Goal: Check status: Check status

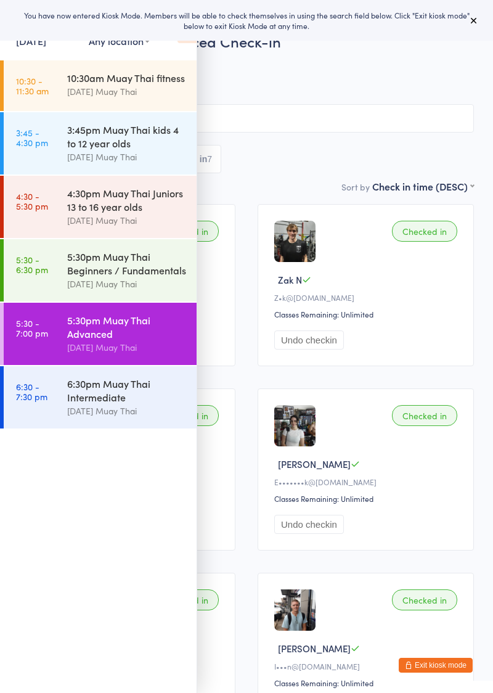
click at [79, 401] on div "6:30pm Muay Thai Intermediate" at bounding box center [126, 389] width 119 height 27
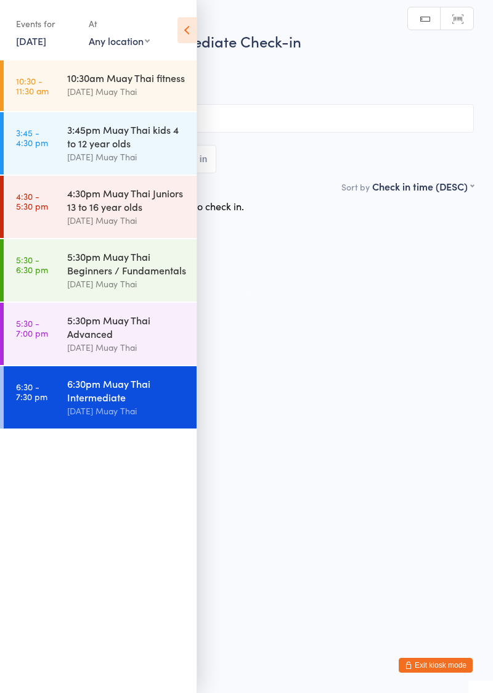
click at [190, 37] on icon at bounding box center [186, 30] width 19 height 26
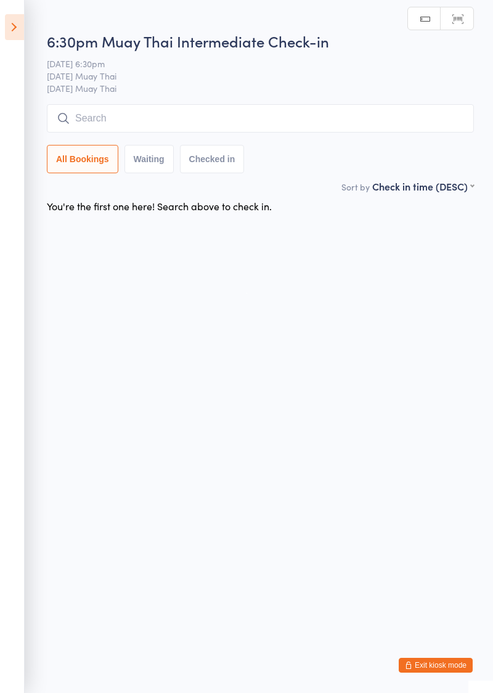
click at [153, 116] on input "search" at bounding box center [260, 118] width 427 height 28
click at [324, 113] on input "search" at bounding box center [260, 118] width 427 height 28
type input "[PERSON_NAME]"
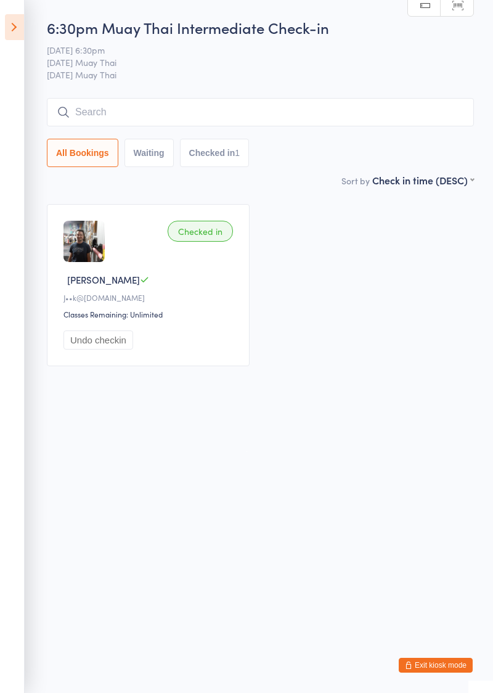
click at [92, 111] on input "search" at bounding box center [260, 112] width 427 height 28
type input "Corte z"
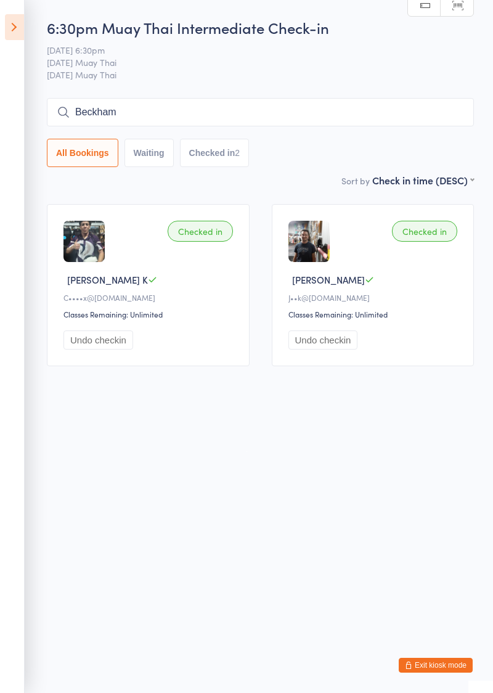
type input "Beckham"
